Goal: Navigation & Orientation: Find specific page/section

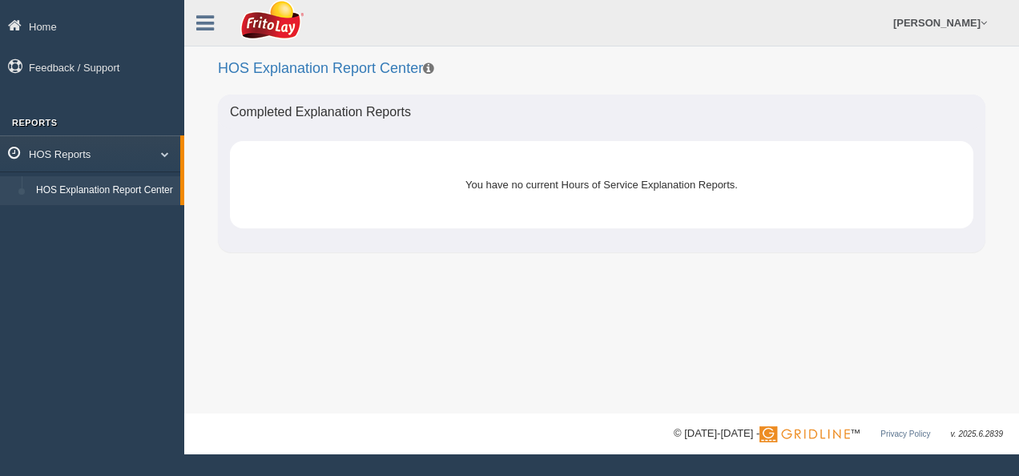
click at [166, 152] on span at bounding box center [158, 154] width 21 height 8
click at [166, 152] on span at bounding box center [162, 154] width 21 height 8
click at [98, 192] on link "HOS Explanation Report Center" at bounding box center [104, 190] width 151 height 29
click at [88, 151] on link "HOS Reports" at bounding box center [90, 153] width 180 height 36
click at [181, 157] on link "HOS Reports" at bounding box center [92, 153] width 184 height 36
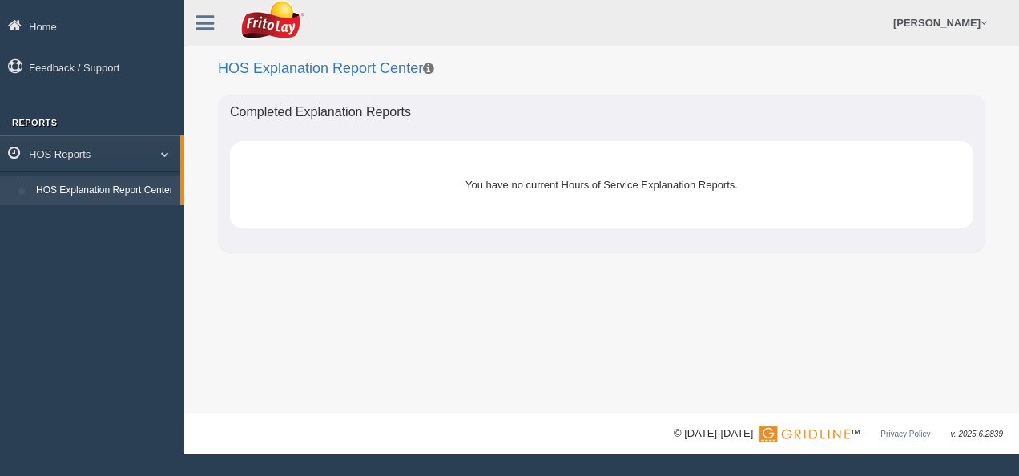
click at [147, 187] on link "HOS Explanation Report Center" at bounding box center [104, 190] width 151 height 29
click at [207, 19] on icon at bounding box center [205, 23] width 18 height 21
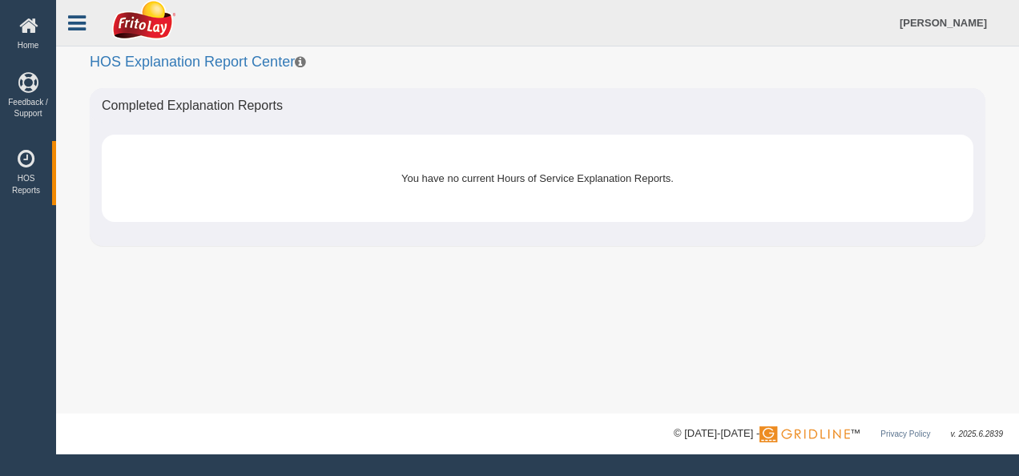
click at [75, 21] on icon at bounding box center [77, 23] width 18 height 21
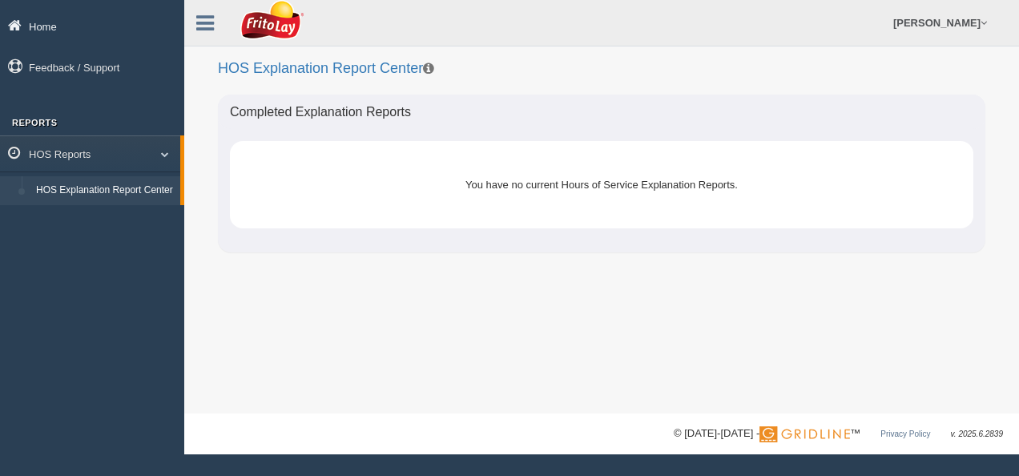
click at [30, 27] on link "Home" at bounding box center [92, 26] width 184 height 36
